Goal: Transaction & Acquisition: Purchase product/service

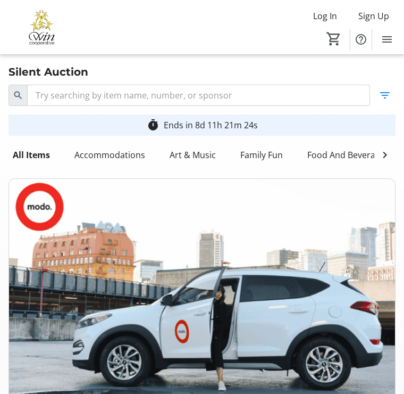
click at [334, 43] on mat-icon "0" at bounding box center [334, 39] width 16 height 16
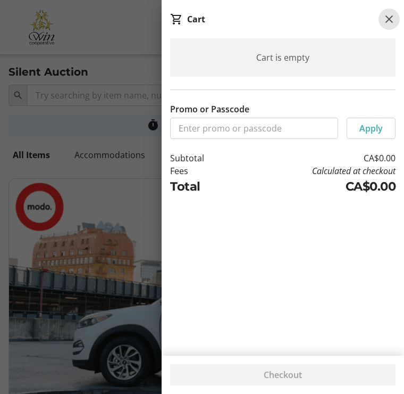
click at [387, 21] on mat-icon at bounding box center [389, 19] width 13 height 13
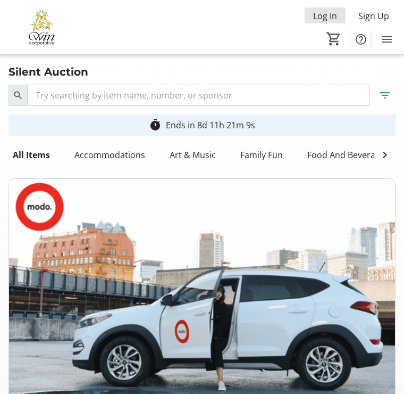
click at [322, 15] on span "Log In" at bounding box center [325, 16] width 24 height 13
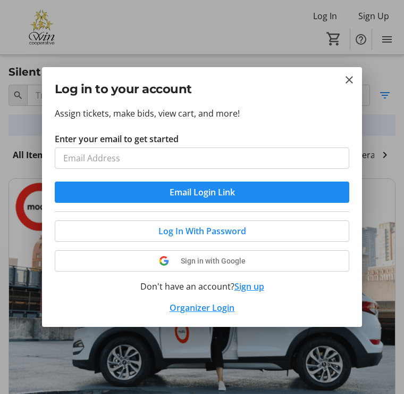
click at [215, 190] on button "Email Login Link" at bounding box center [202, 191] width 295 height 21
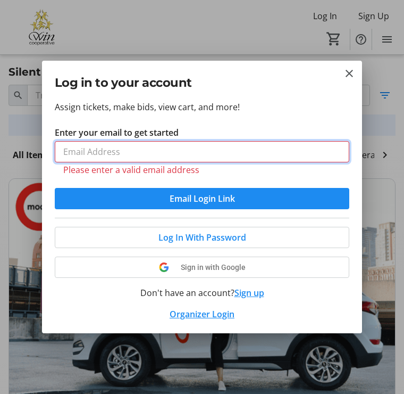
click at [92, 153] on input "Enter your email to get started" at bounding box center [202, 151] width 295 height 21
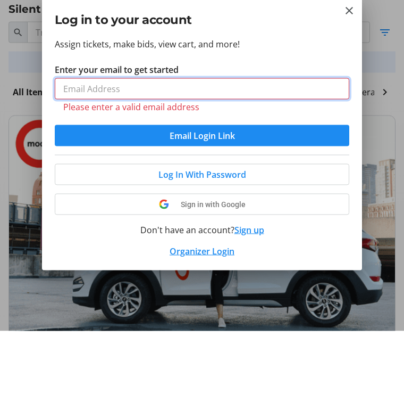
type input "[EMAIL_ADDRESS][DOMAIN_NAME]"
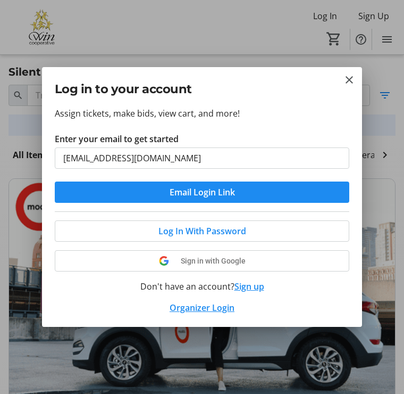
click at [204, 228] on span "Log In With Password" at bounding box center [202, 230] width 88 height 13
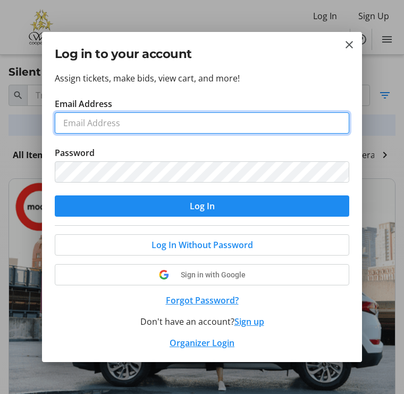
click at [141, 121] on input "Email Address" at bounding box center [202, 122] width 295 height 21
type input "[EMAIL_ADDRESS][DOMAIN_NAME]"
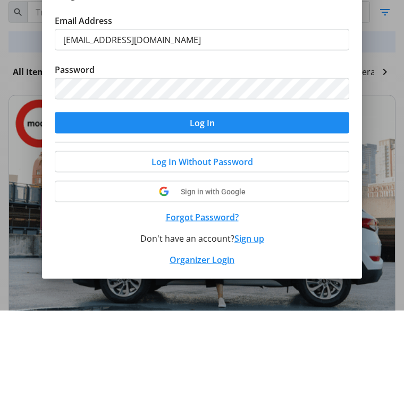
click at [211, 195] on button "Log In" at bounding box center [202, 205] width 295 height 21
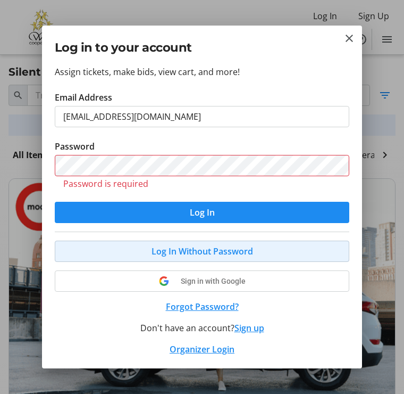
click at [191, 246] on span "Log In Without Password" at bounding box center [203, 251] width 102 height 13
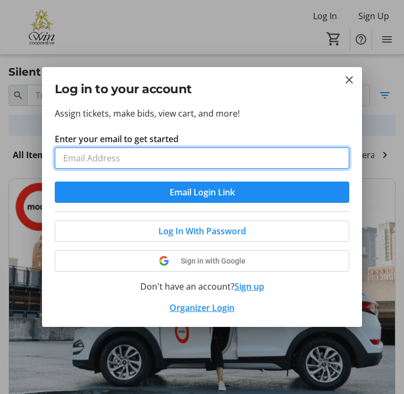
click at [105, 161] on input "Enter your email to get started" at bounding box center [202, 157] width 295 height 21
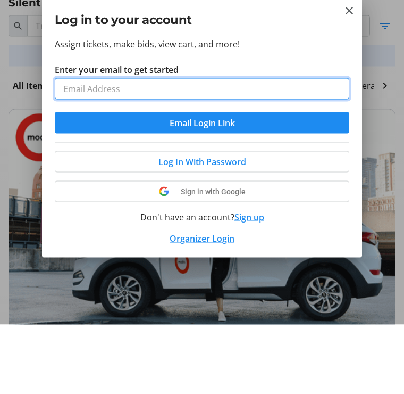
type input "[EMAIL_ADDRESS][DOMAIN_NAME]"
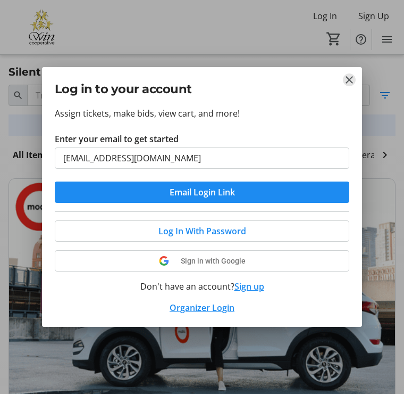
click at [350, 79] on mat-icon "Close" at bounding box center [349, 79] width 13 height 13
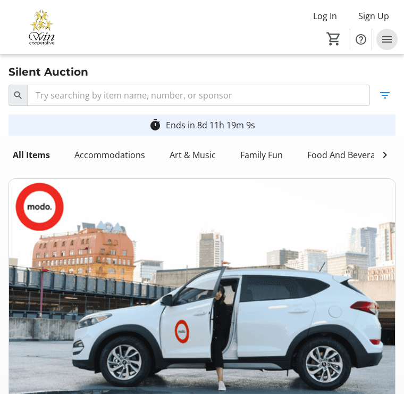
click at [395, 39] on span "Menu" at bounding box center [387, 39] width 21 height 21
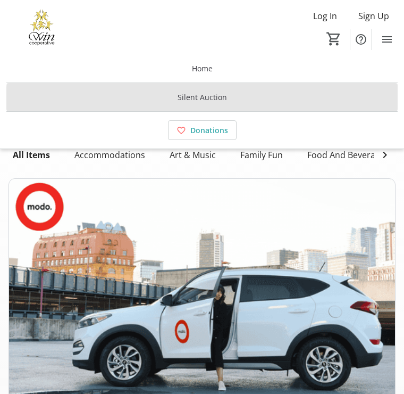
click at [244, 103] on span at bounding box center [201, 98] width 391 height 26
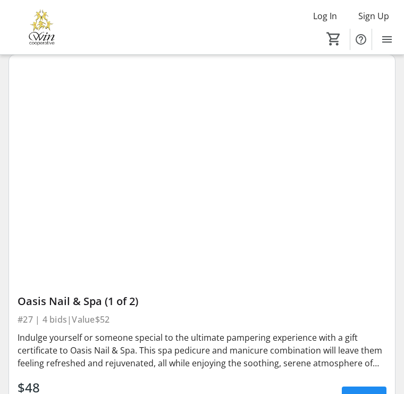
scroll to position [2074, 0]
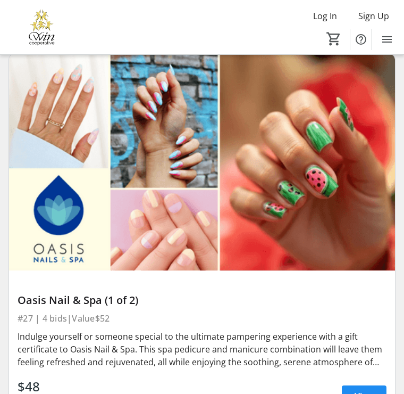
click at [357, 43] on mat-icon "Help" at bounding box center [361, 39] width 13 height 13
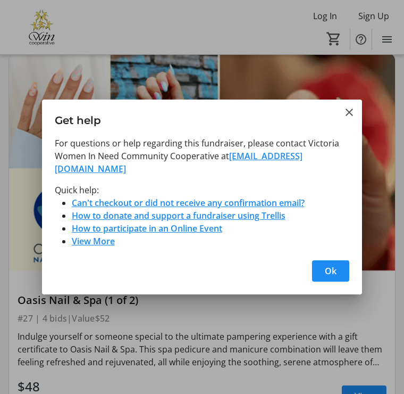
click at [338, 270] on span "button" at bounding box center [330, 271] width 37 height 26
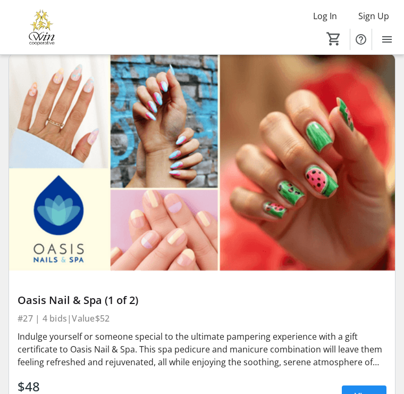
scroll to position [2074, 0]
click at [390, 41] on mat-icon "Menu" at bounding box center [387, 39] width 13 height 13
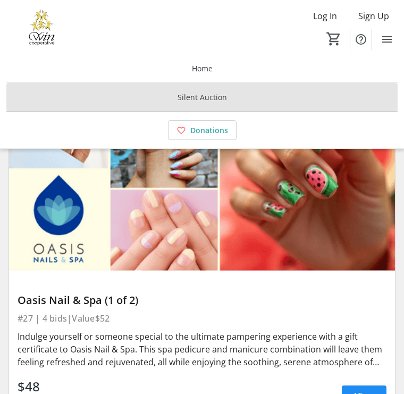
click at [221, 105] on span at bounding box center [201, 98] width 391 height 26
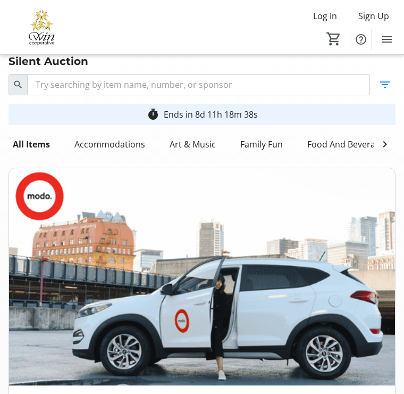
scroll to position [0, 0]
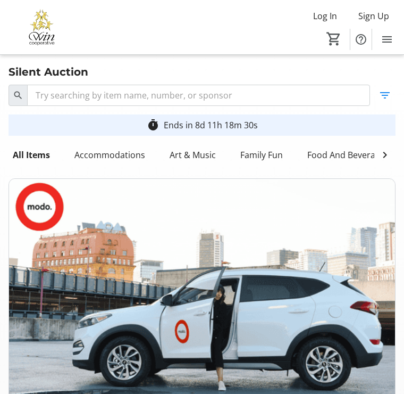
click at [197, 154] on div "Art & Music" at bounding box center [192, 154] width 55 height 21
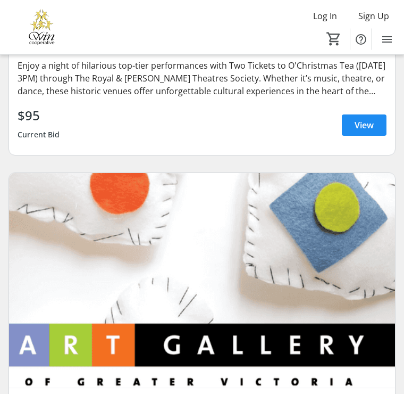
scroll to position [3526, 0]
click at [321, 16] on span "Log In" at bounding box center [325, 16] width 24 height 13
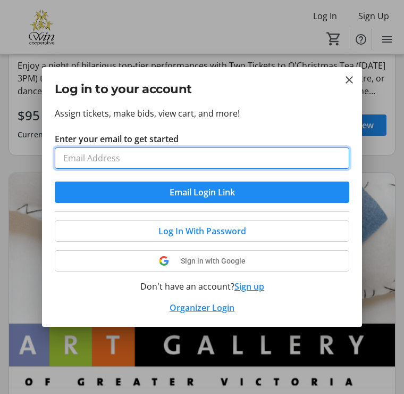
scroll to position [0, 0]
click at [154, 161] on input "Enter your email to get started" at bounding box center [202, 157] width 295 height 21
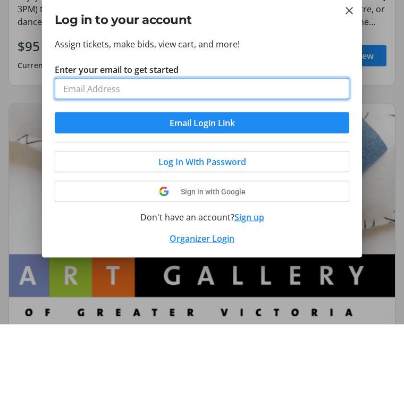
type input "[EMAIL_ADDRESS][DOMAIN_NAME]"
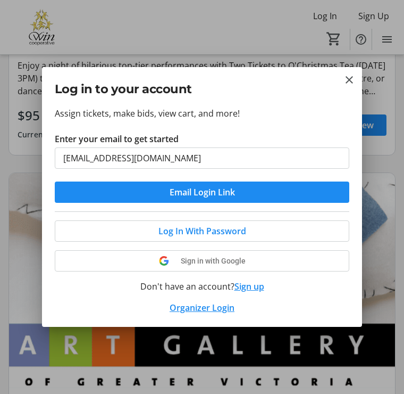
click at [210, 230] on span "Log In With Password" at bounding box center [202, 230] width 88 height 13
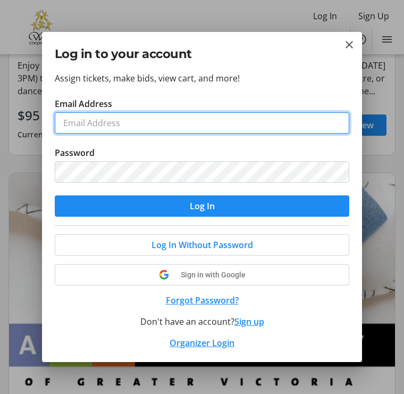
click at [135, 119] on input "Email Address" at bounding box center [202, 122] width 295 height 21
type input "[EMAIL_ADDRESS][DOMAIN_NAME]"
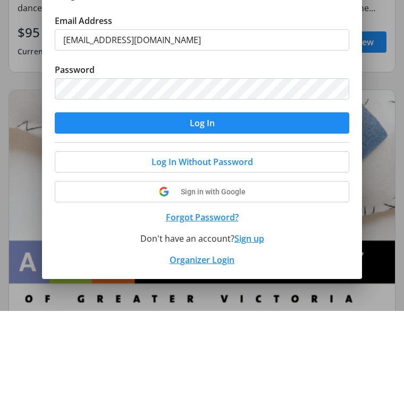
click at [216, 193] on span "submit" at bounding box center [202, 206] width 295 height 26
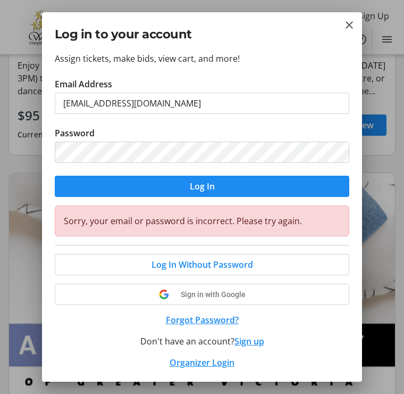
click at [212, 321] on button "Forgot Password?" at bounding box center [202, 319] width 295 height 13
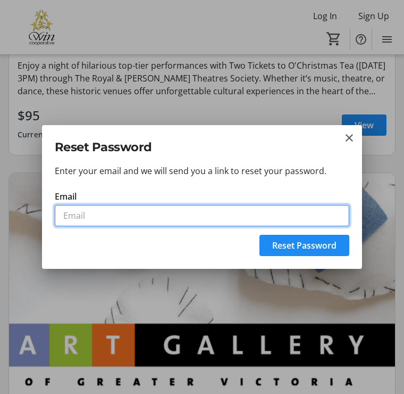
click at [88, 216] on input "Email" at bounding box center [202, 215] width 295 height 21
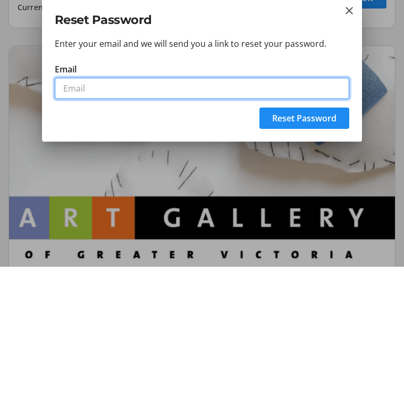
type input "[EMAIL_ADDRESS][DOMAIN_NAME]"
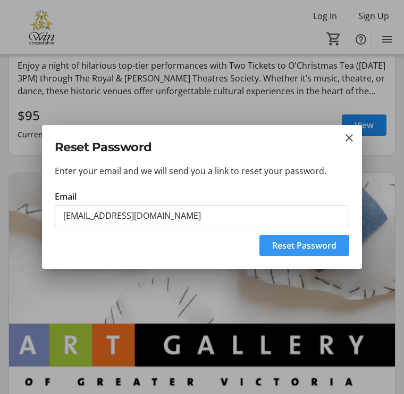
click at [316, 248] on span "Reset Password" at bounding box center [304, 245] width 64 height 13
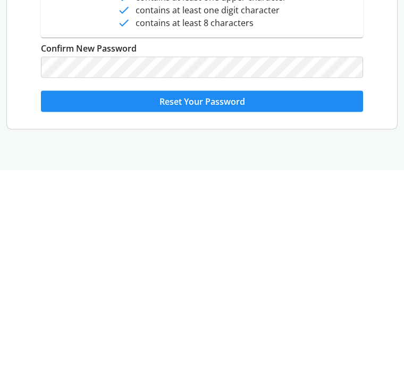
click at [227, 300] on span "Reset Your Password" at bounding box center [203, 306] width 86 height 13
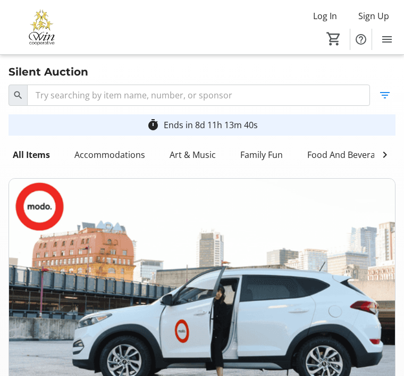
click at [322, 13] on span "Log In" at bounding box center [325, 16] width 24 height 13
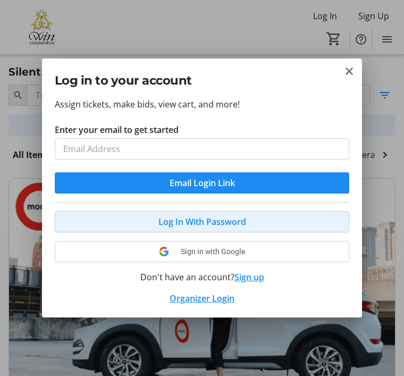
click at [195, 223] on span "Log In With Password" at bounding box center [202, 221] width 88 height 13
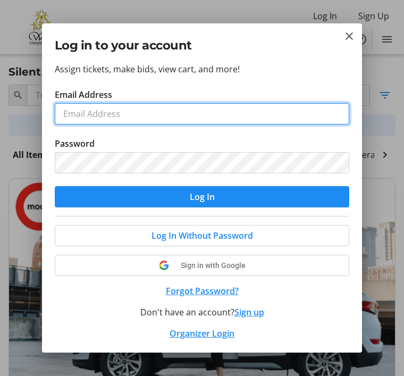
click at [131, 114] on input "Email Address" at bounding box center [202, 113] width 295 height 21
type input "[EMAIL_ADDRESS][DOMAIN_NAME]"
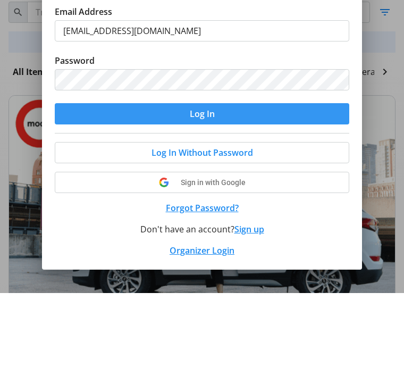
click at [215, 184] on span "submit" at bounding box center [202, 197] width 295 height 26
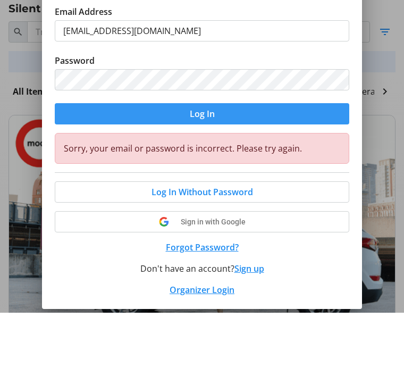
click at [236, 164] on span "submit" at bounding box center [202, 177] width 295 height 26
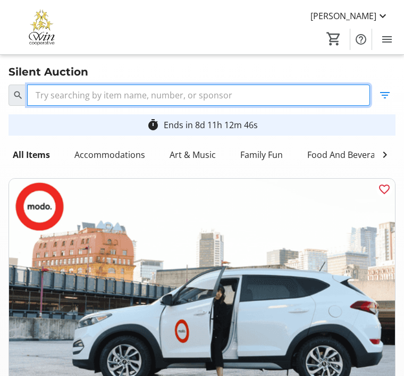
click at [70, 97] on input "Search" at bounding box center [198, 95] width 343 height 21
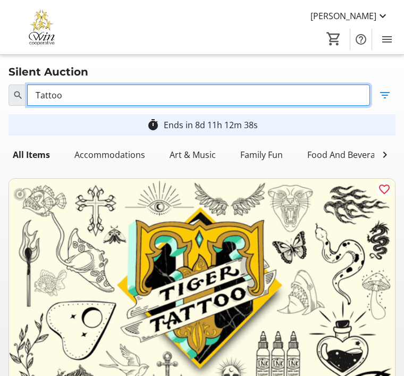
type input "Tattoo"
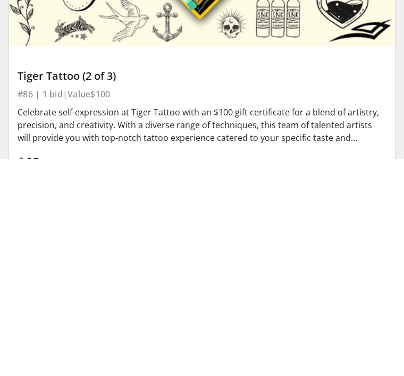
scroll to position [553, 0]
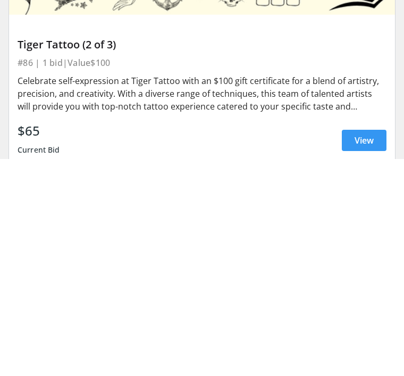
click at [364, 351] on span "View" at bounding box center [364, 357] width 19 height 13
